Goal: Task Accomplishment & Management: Manage account settings

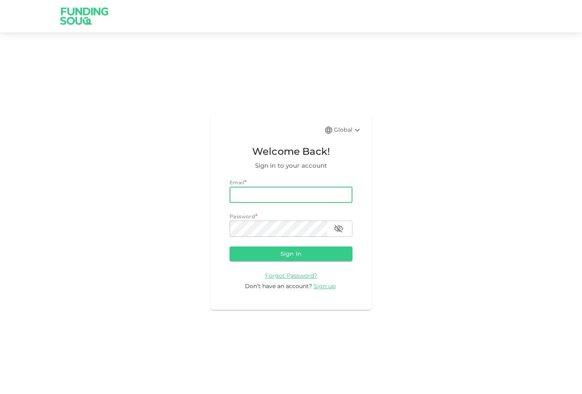
type input "[DOMAIN_NAME][EMAIL_ADDRESS][DOMAIN_NAME]"
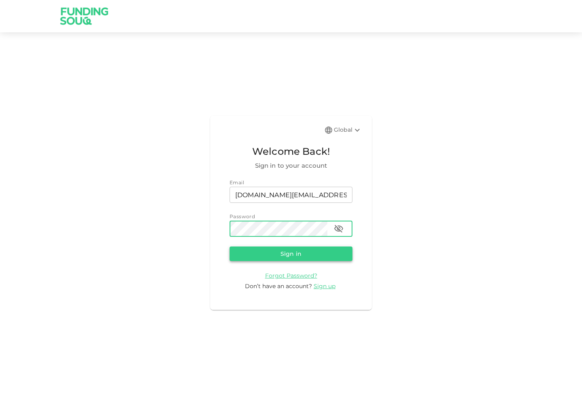
click at [292, 251] on button "Sign in" at bounding box center [291, 254] width 123 height 15
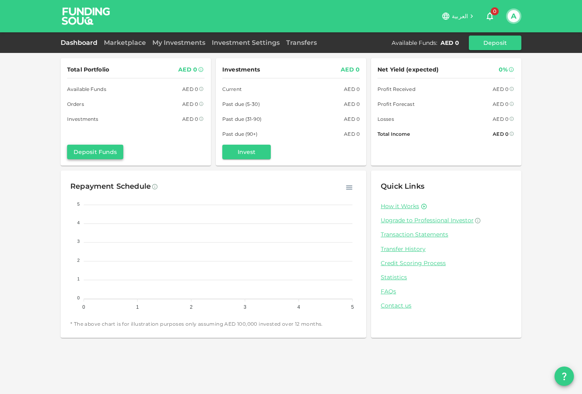
click at [102, 149] on button "Deposit Funds" at bounding box center [95, 152] width 56 height 15
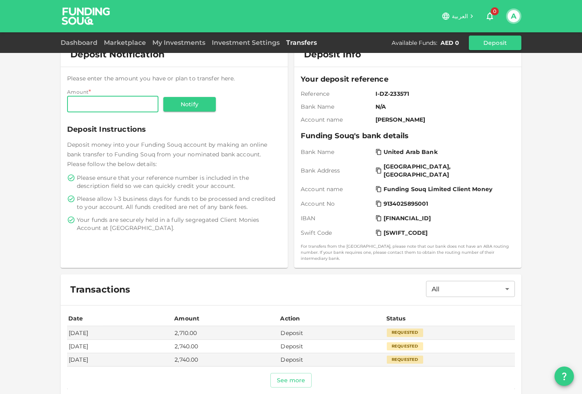
scroll to position [49, 0]
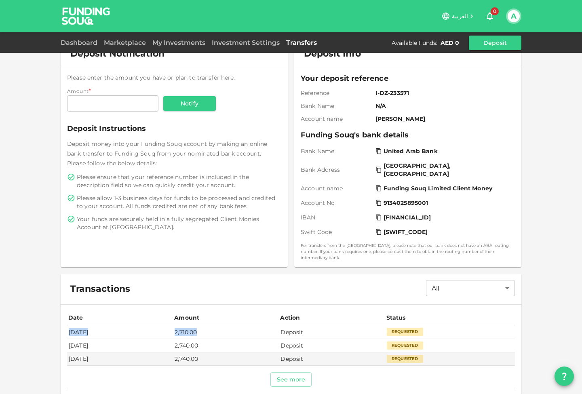
drag, startPoint x: 70, startPoint y: 326, endPoint x: 222, endPoint y: 326, distance: 152.5
click at [222, 326] on tr "[DATE] 2,710.00 Deposit Requested" at bounding box center [291, 332] width 448 height 13
click at [279, 327] on td "2,710.00" at bounding box center [226, 332] width 106 height 13
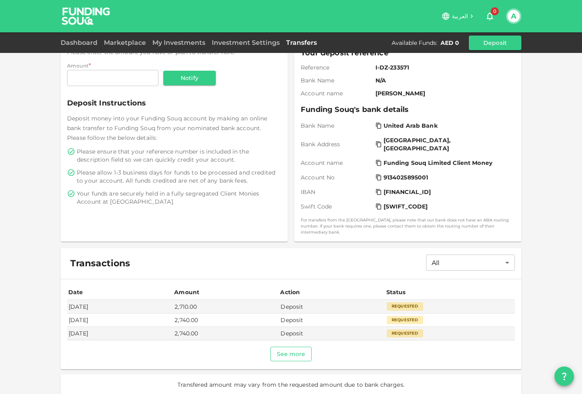
scroll to position [74, 0]
click at [296, 350] on button "See more" at bounding box center [292, 354] width 42 height 15
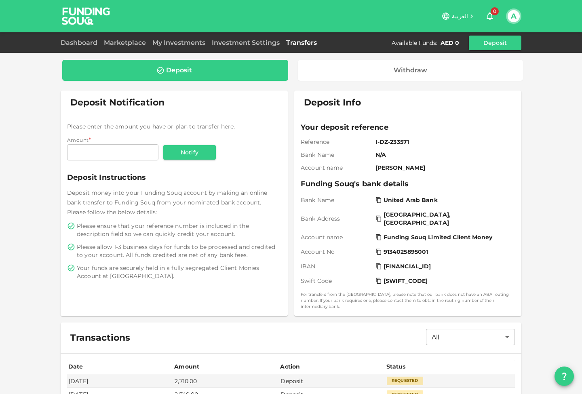
scroll to position [0, 0]
click at [122, 36] on div "Dashboard Marketplace My Investments Investment Settings Transfers Available Fu…" at bounding box center [291, 43] width 461 height 15
click at [161, 37] on div "Dashboard Marketplace My Investments Investment Settings Transfers Available Fu…" at bounding box center [291, 43] width 461 height 15
click at [165, 44] on link "My Investments" at bounding box center [178, 43] width 59 height 8
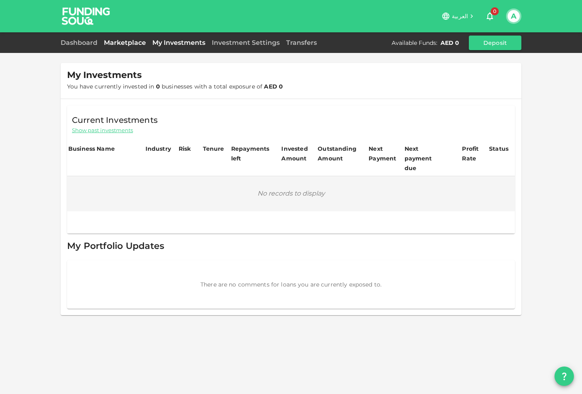
click at [125, 46] on link "Marketplace" at bounding box center [125, 43] width 49 height 8
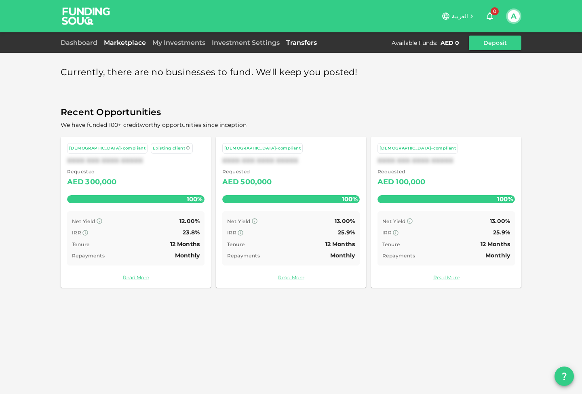
click at [300, 41] on link "Transfers" at bounding box center [301, 43] width 37 height 8
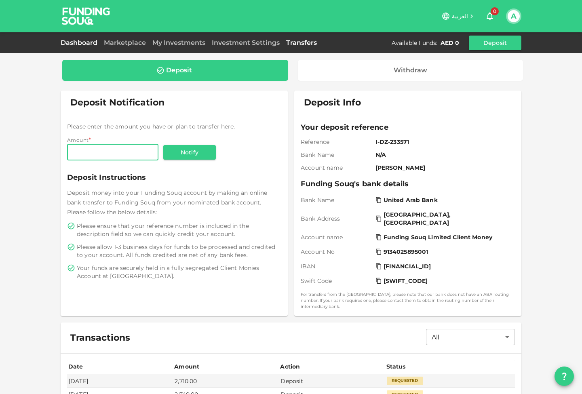
click at [87, 42] on link "Dashboard" at bounding box center [81, 43] width 40 height 8
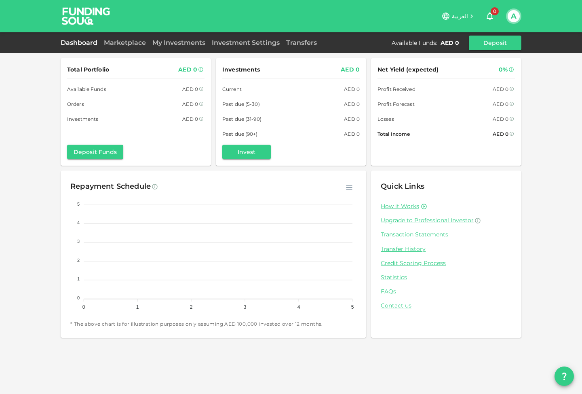
click at [520, 13] on div "A" at bounding box center [513, 15] width 15 height 15
click at [514, 17] on button "A" at bounding box center [514, 16] width 12 height 12
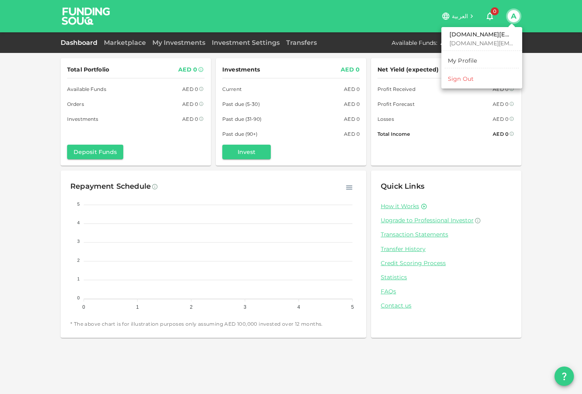
click at [465, 59] on div "My Profile" at bounding box center [463, 61] width 30 height 8
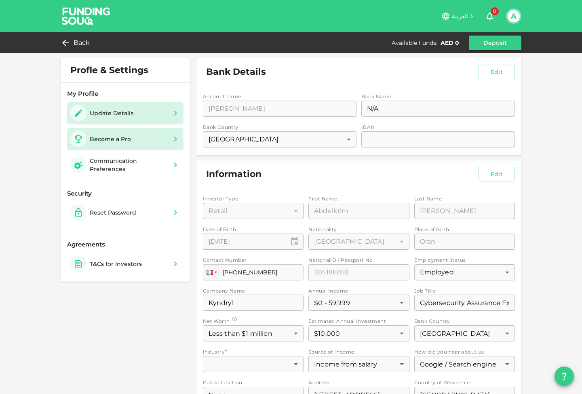
click at [173, 139] on icon at bounding box center [176, 139] width 10 height 10
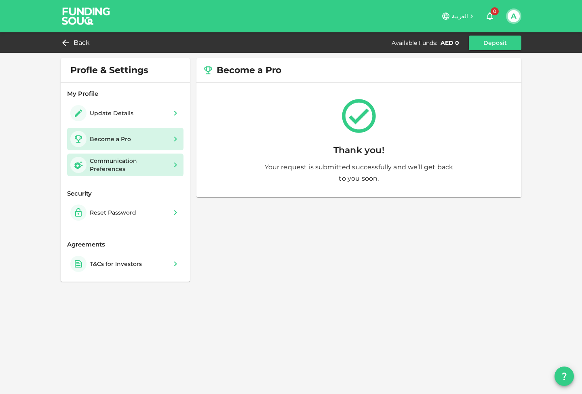
click at [164, 168] on div "Communication Preferences" at bounding box center [129, 165] width 78 height 16
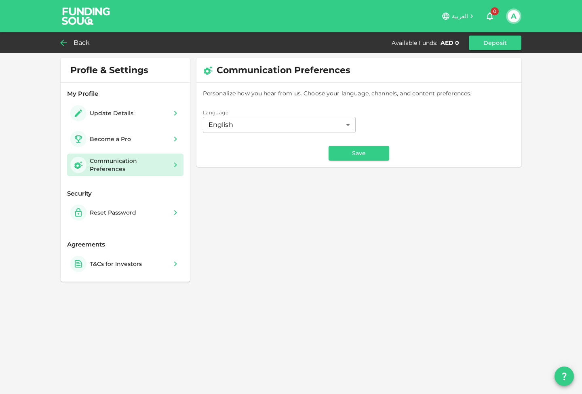
click at [78, 44] on span "Back" at bounding box center [82, 42] width 17 height 11
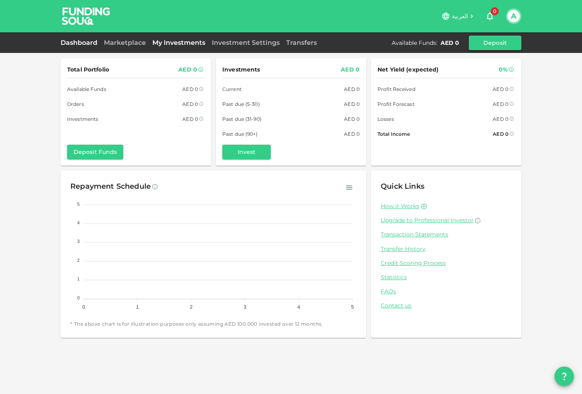
click at [165, 40] on link "My Investments" at bounding box center [178, 43] width 59 height 8
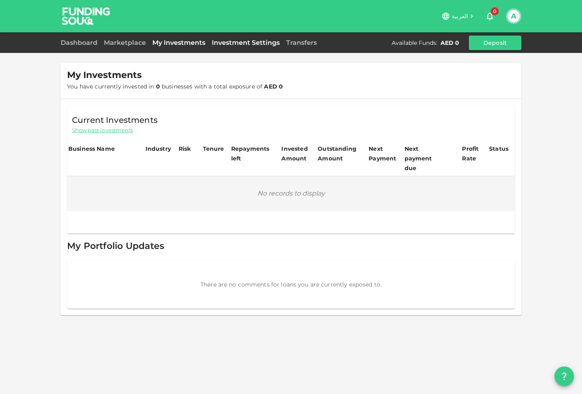
click at [248, 42] on link "Investment Settings" at bounding box center [246, 43] width 74 height 8
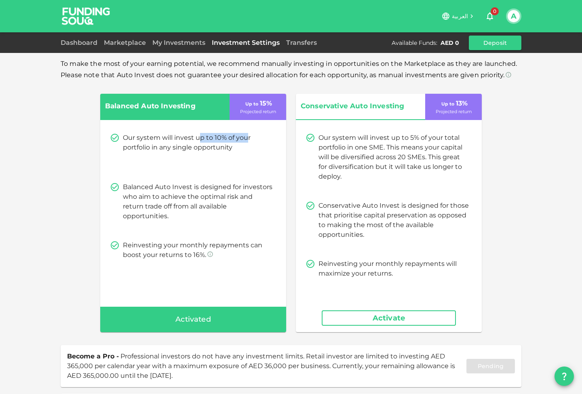
drag, startPoint x: 198, startPoint y: 138, endPoint x: 247, endPoint y: 138, distance: 48.9
click at [247, 138] on p "Our system will invest up to 10% of your portfolio in any single opportunity" at bounding box center [198, 142] width 150 height 19
drag, startPoint x: 123, startPoint y: 138, endPoint x: 241, endPoint y: 144, distance: 117.9
click at [241, 144] on p "Our system will invest up to 10% of your portfolio in any single opportunity" at bounding box center [198, 142] width 150 height 19
drag, startPoint x: 127, startPoint y: 186, endPoint x: 269, endPoint y: 186, distance: 142.0
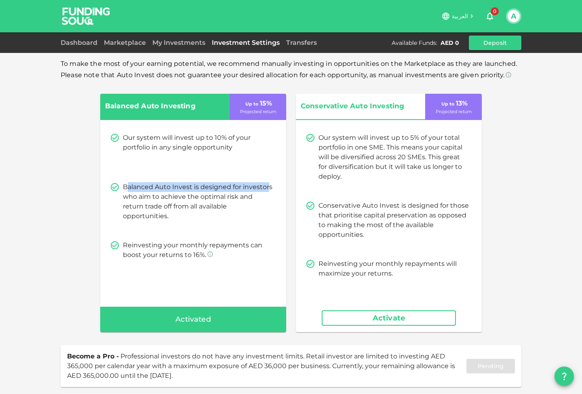
click at [269, 186] on p "Balanced Auto Invest is designed for investors who aim to achieve the optimal r…" at bounding box center [198, 201] width 150 height 39
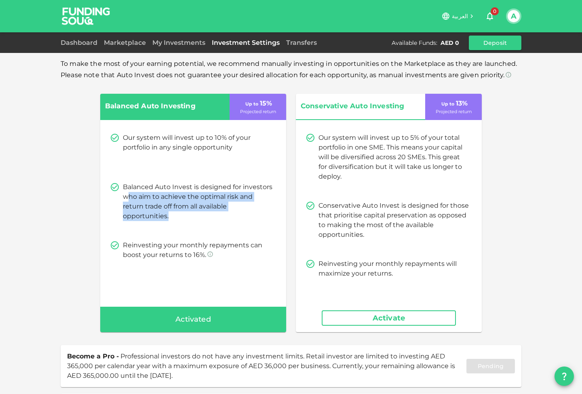
drag, startPoint x: 127, startPoint y: 197, endPoint x: 198, endPoint y: 218, distance: 73.6
click at [198, 218] on p "Balanced Auto Invest is designed for investors who aim to achieve the optimal r…" at bounding box center [198, 201] width 150 height 39
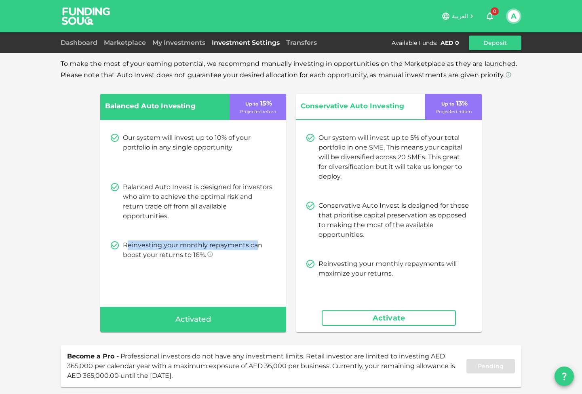
drag, startPoint x: 127, startPoint y: 246, endPoint x: 258, endPoint y: 246, distance: 130.6
click at [258, 246] on p "Reinvesting your monthly repayments can boost your returns to 16%." at bounding box center [198, 250] width 150 height 19
click at [214, 243] on p "Reinvesting your monthly repayments can boost your returns to 16%." at bounding box center [198, 250] width 150 height 19
drag, startPoint x: 172, startPoint y: 246, endPoint x: 277, endPoint y: 245, distance: 105.2
click at [278, 245] on div "Our system will invest up to 10% of your portfolio in any single opportunity Ba…" at bounding box center [193, 196] width 186 height 146
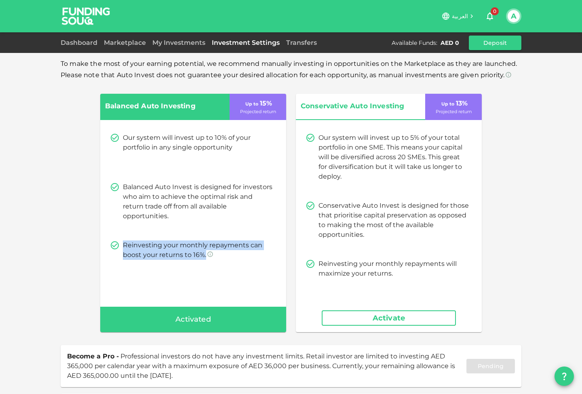
drag, startPoint x: 127, startPoint y: 244, endPoint x: 226, endPoint y: 257, distance: 99.9
click at [226, 257] on p "Reinvesting your monthly repayments can boost your returns to 16%. For example,…" at bounding box center [198, 250] width 150 height 19
click at [163, 252] on p "Reinvesting your monthly repayments can boost your returns to 16%. For example,…" at bounding box center [198, 250] width 150 height 19
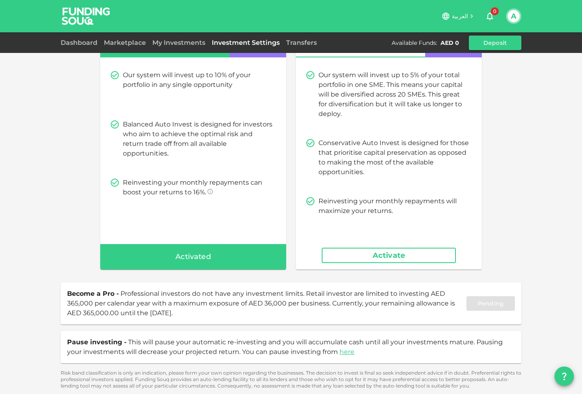
scroll to position [63, 0]
drag, startPoint x: 125, startPoint y: 292, endPoint x: 260, endPoint y: 311, distance: 136.1
click at [260, 312] on span "Become a Pro - Professional investors do not have any investment limits. Retail…" at bounding box center [267, 303] width 400 height 29
click at [308, 293] on span "Professional investors do not have any investment limits. Retail investor are l…" at bounding box center [261, 303] width 388 height 27
drag, startPoint x: 305, startPoint y: 293, endPoint x: 353, endPoint y: 313, distance: 53.0
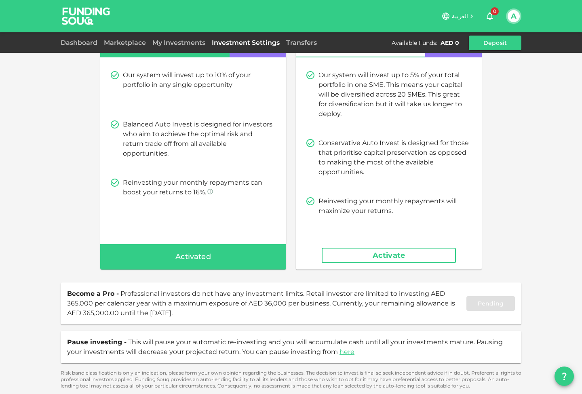
click at [353, 312] on span "Become a Pro - Professional investors do not have any investment limits. Retail…" at bounding box center [267, 303] width 400 height 29
click at [121, 301] on span "Professional investors do not have any investment limits. Retail investor are l…" at bounding box center [261, 303] width 388 height 27
drag, startPoint x: 146, startPoint y: 301, endPoint x: 294, endPoint y: 301, distance: 148.8
click at [295, 301] on span "Professional investors do not have any investment limits. Retail investor are l…" at bounding box center [261, 303] width 388 height 27
click at [307, 299] on span "Become a Pro - Professional investors do not have any investment limits. Retail…" at bounding box center [267, 303] width 400 height 29
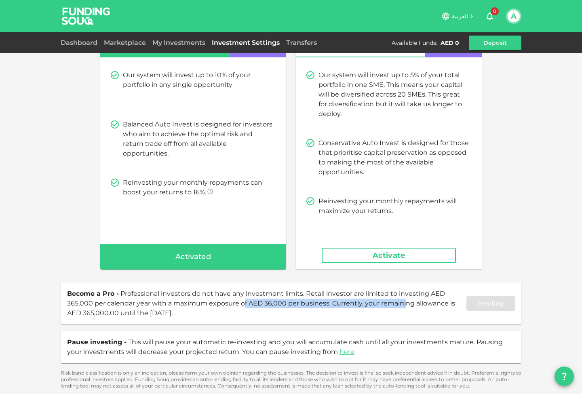
drag, startPoint x: 246, startPoint y: 303, endPoint x: 406, endPoint y: 303, distance: 160.2
click at [406, 303] on span "Professional investors do not have any investment limits. Retail investor are l…" at bounding box center [261, 303] width 388 height 27
click at [421, 301] on span "Professional investors do not have any investment limits. Retail investor are l…" at bounding box center [261, 303] width 388 height 27
drag, startPoint x: 333, startPoint y: 305, endPoint x: 423, endPoint y: 305, distance: 89.8
click at [423, 305] on span "Professional investors do not have any investment limits. Retail investor are l…" at bounding box center [261, 303] width 388 height 27
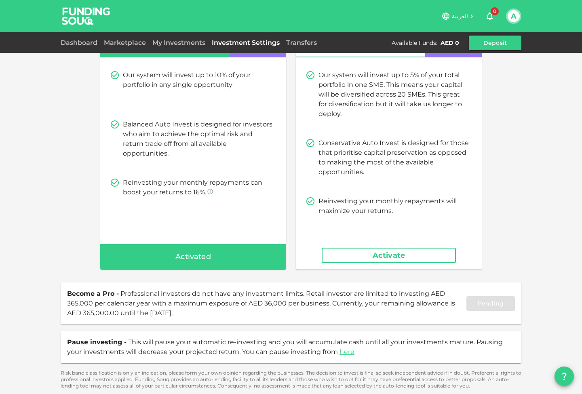
click at [434, 300] on span "Professional investors do not have any investment limits. Retail investor are l…" at bounding box center [261, 303] width 388 height 27
drag, startPoint x: 76, startPoint y: 312, endPoint x: 252, endPoint y: 316, distance: 176.8
click at [253, 316] on span "Become a Pro - Professional investors do not have any investment limits. Retail…" at bounding box center [267, 303] width 400 height 29
click at [267, 310] on span "Become a Pro - Professional investors do not have any investment limits. Retail…" at bounding box center [267, 303] width 400 height 29
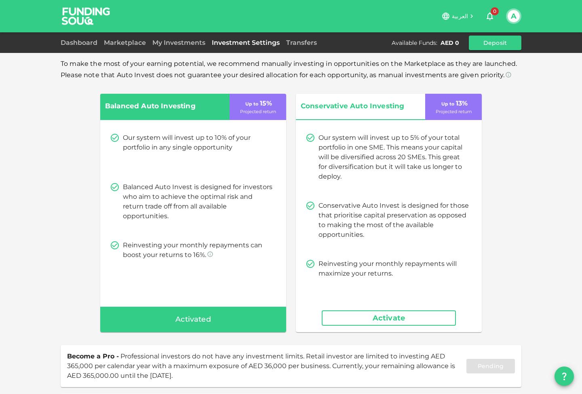
scroll to position [0, 0]
click at [86, 13] on img at bounding box center [86, 16] width 61 height 32
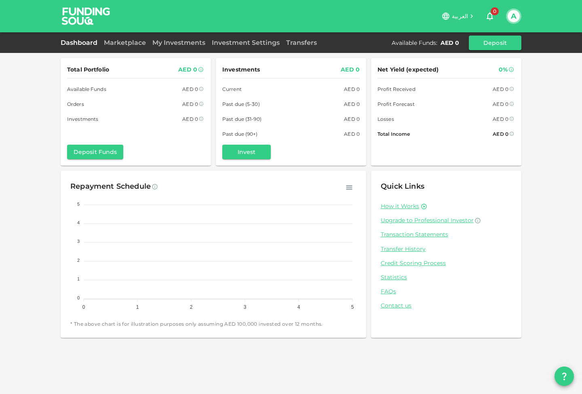
click at [489, 12] on icon "button" at bounding box center [490, 16] width 10 height 10
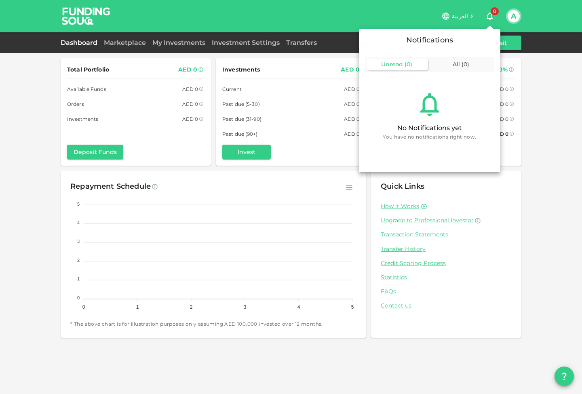
click at [489, 12] on div at bounding box center [291, 197] width 582 height 394
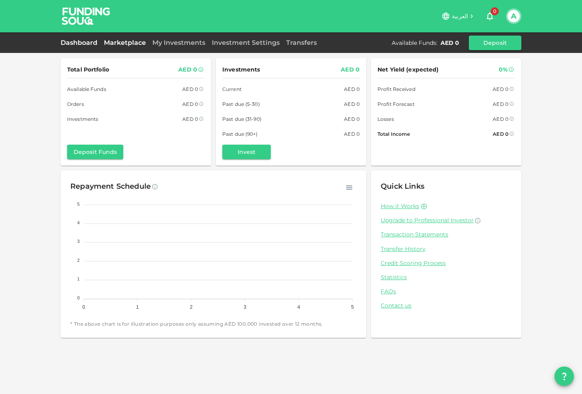
click at [110, 44] on link "Marketplace" at bounding box center [125, 43] width 49 height 8
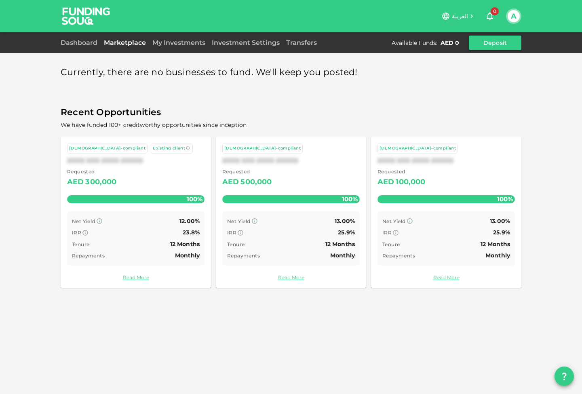
click at [193, 47] on div "My Investments" at bounding box center [178, 43] width 59 height 10
click at [187, 44] on link "My Investments" at bounding box center [178, 43] width 59 height 8
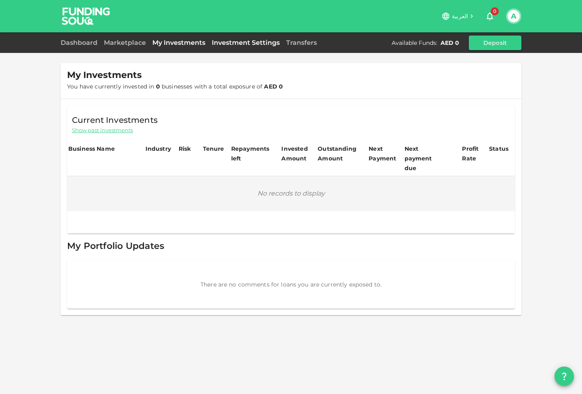
click at [228, 42] on link "Investment Settings" at bounding box center [246, 43] width 74 height 8
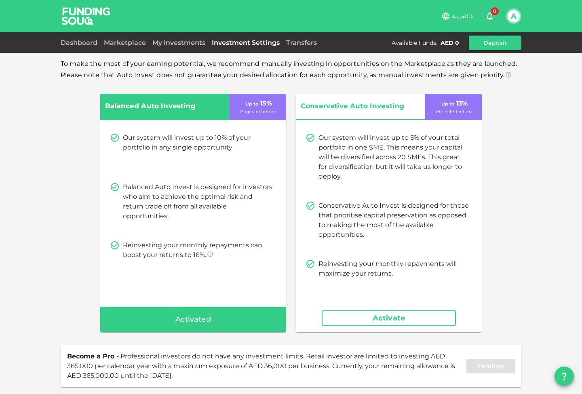
click at [68, 38] on div "Dashboard" at bounding box center [81, 43] width 40 height 10
click at [75, 40] on link "Dashboard" at bounding box center [81, 43] width 40 height 8
